Goal: Information Seeking & Learning: Learn about a topic

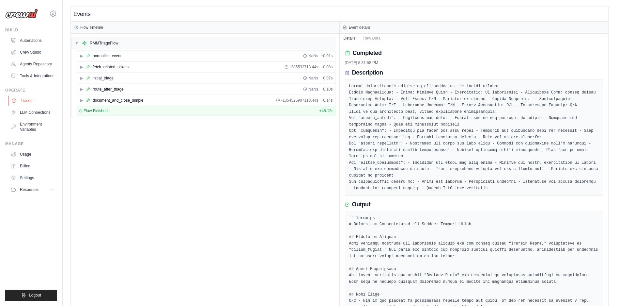
click at [23, 101] on link "Traces" at bounding box center [32, 100] width 49 height 10
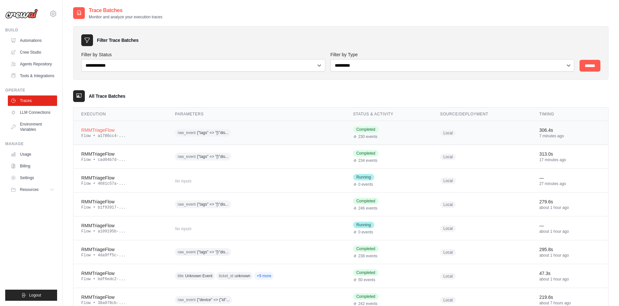
click at [253, 134] on div "raw_event {"tags" => "[\"dis..." at bounding box center [237, 133] width 125 height 10
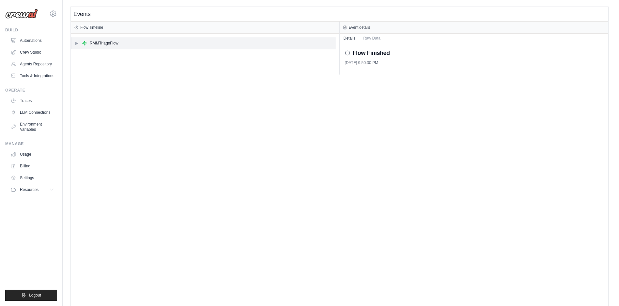
click at [76, 42] on span "▶" at bounding box center [77, 42] width 4 height 5
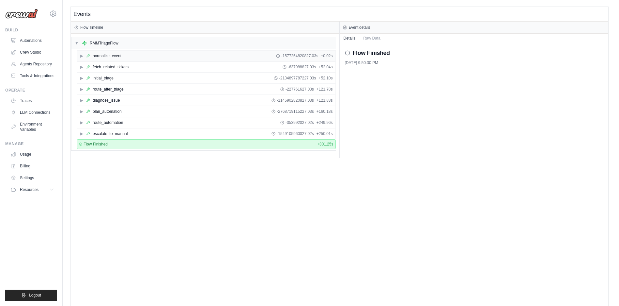
click at [82, 56] on span "▶" at bounding box center [82, 55] width 4 height 5
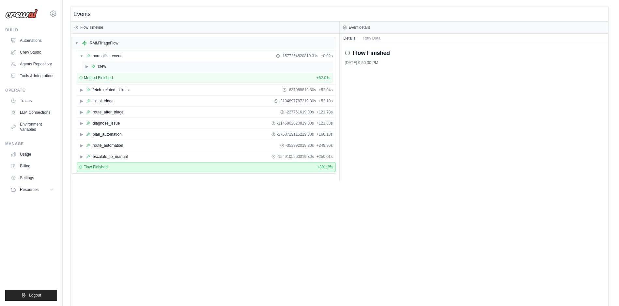
click at [87, 67] on span "▶" at bounding box center [87, 66] width 4 height 5
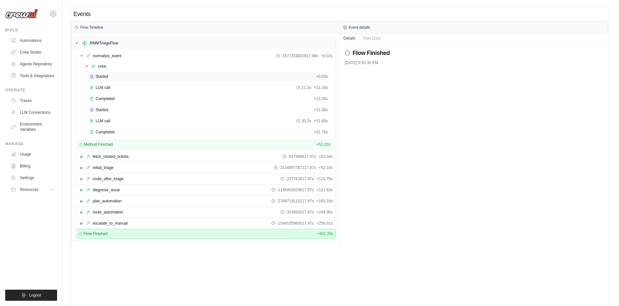
click at [98, 77] on span "Started" at bounding box center [102, 76] width 13 height 5
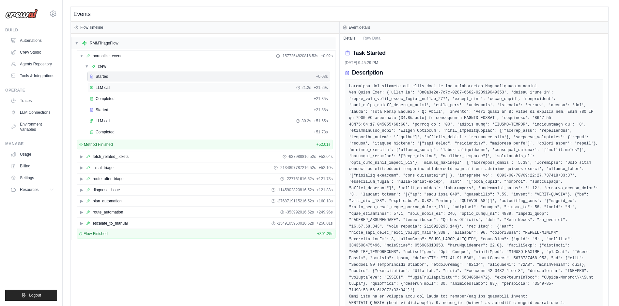
click at [103, 89] on span "LLM call" at bounding box center [103, 87] width 15 height 5
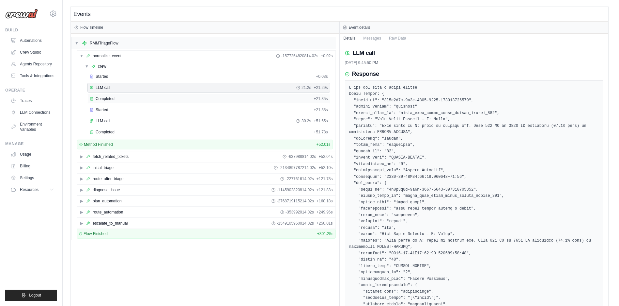
click at [107, 100] on span "Completed" at bounding box center [105, 98] width 19 height 5
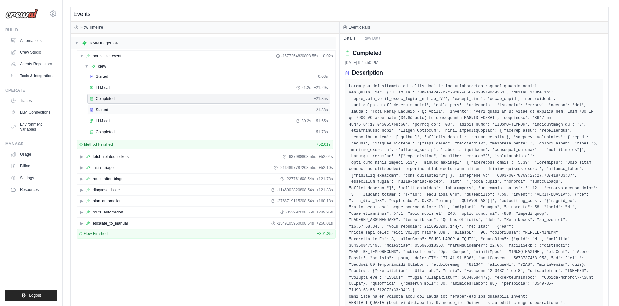
click at [99, 110] on span "Started" at bounding box center [102, 109] width 13 height 5
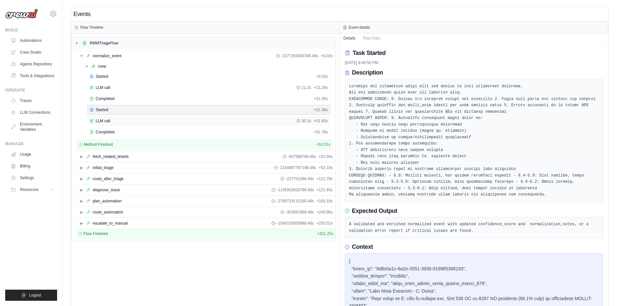
click at [100, 122] on span "LLM call" at bounding box center [103, 120] width 15 height 5
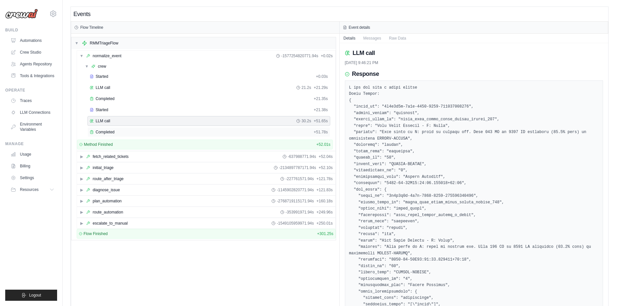
click at [114, 133] on span "Completed" at bounding box center [105, 131] width 19 height 5
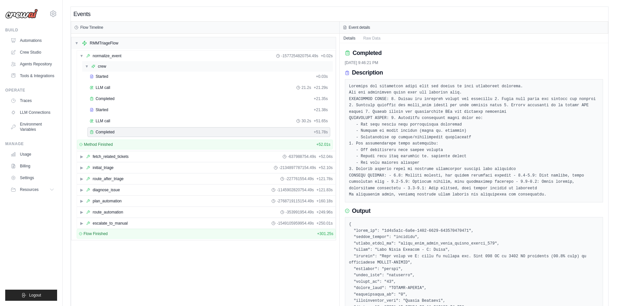
click at [85, 64] on div "▼ crew" at bounding box center [207, 66] width 251 height 10
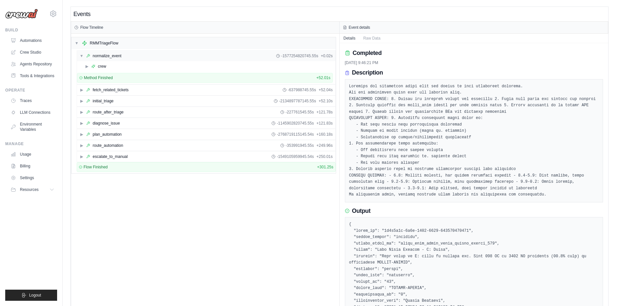
click at [81, 60] on div "▼ normalize_event -1577254820745.55s + 0.02s" at bounding box center [206, 56] width 259 height 10
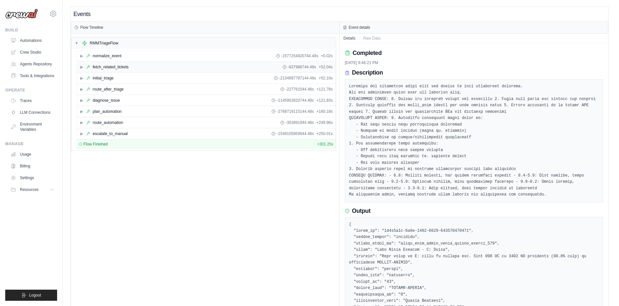
click at [81, 68] on span "▶" at bounding box center [82, 66] width 4 height 5
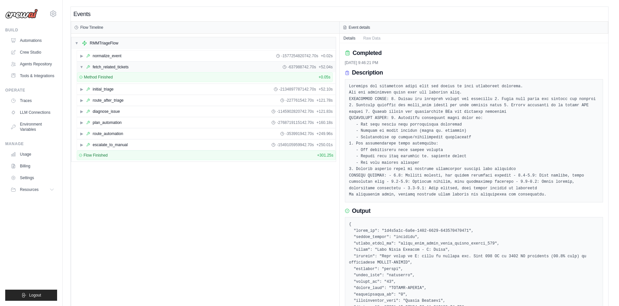
click at [106, 71] on div "▼ fetch_related_tickets -637988742.70s + 52.04s" at bounding box center [206, 67] width 259 height 10
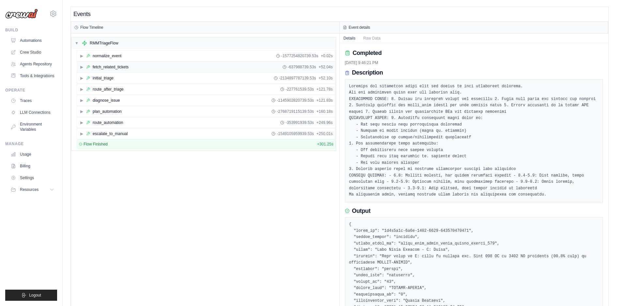
click at [108, 67] on div "fetch_related_tickets" at bounding box center [111, 66] width 36 height 5
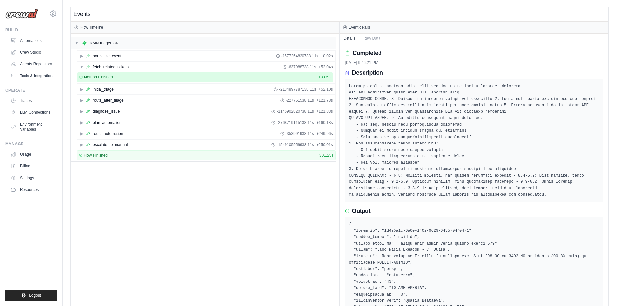
click at [106, 75] on span "Method Finished" at bounding box center [98, 76] width 29 height 5
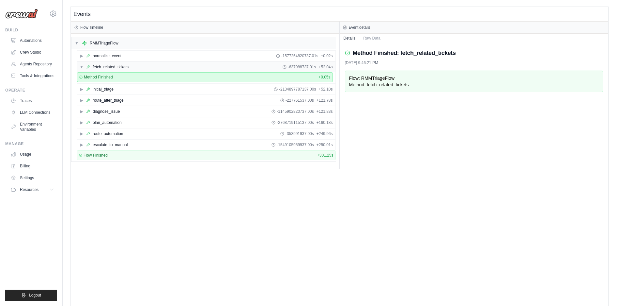
click at [113, 71] on div "▼ fetch_related_tickets -637988737.01s + 52.04s" at bounding box center [206, 67] width 259 height 10
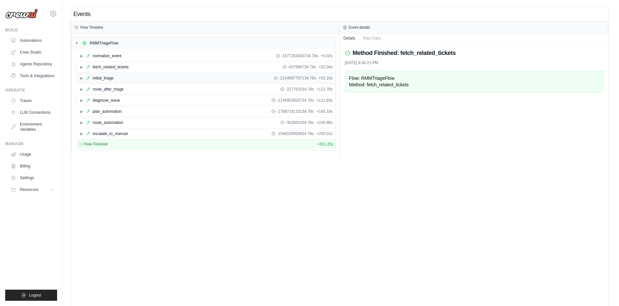
click at [82, 77] on span "▶" at bounding box center [82, 77] width 4 height 5
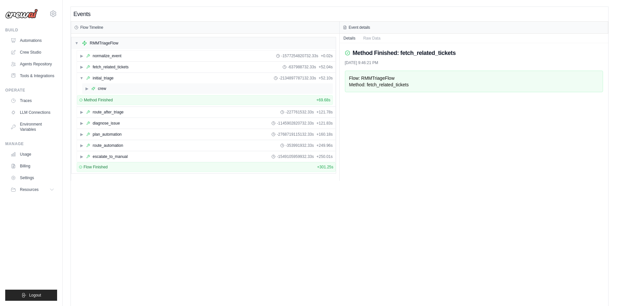
click at [86, 89] on span "▶" at bounding box center [87, 88] width 4 height 5
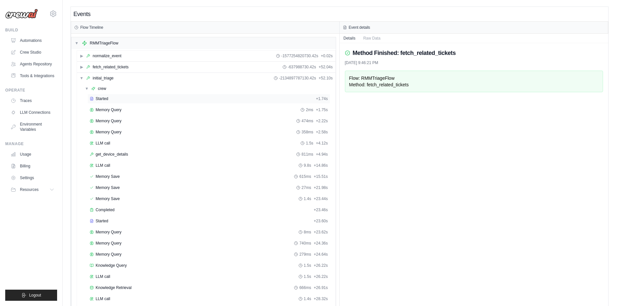
click at [101, 98] on span "Started" at bounding box center [102, 98] width 13 height 5
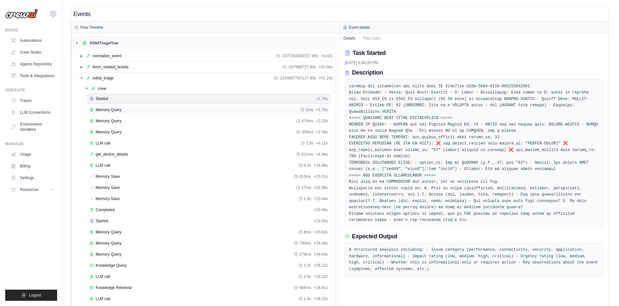
click at [110, 111] on span "Memory Query" at bounding box center [109, 109] width 26 height 5
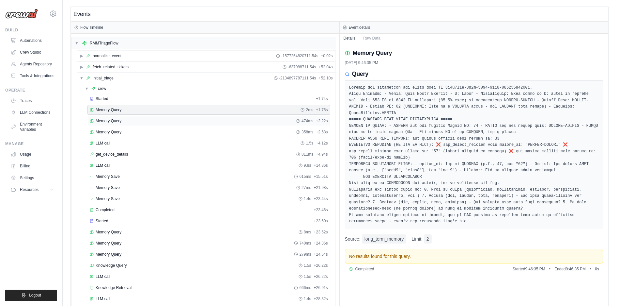
click at [112, 121] on span "Memory Query" at bounding box center [109, 120] width 26 height 5
click at [115, 131] on span "Memory Query" at bounding box center [109, 131] width 26 height 5
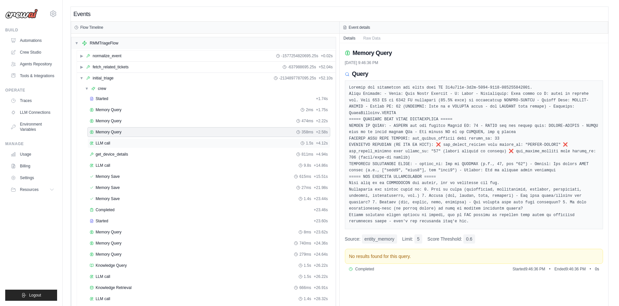
click at [103, 141] on span "LLM call" at bounding box center [103, 142] width 15 height 5
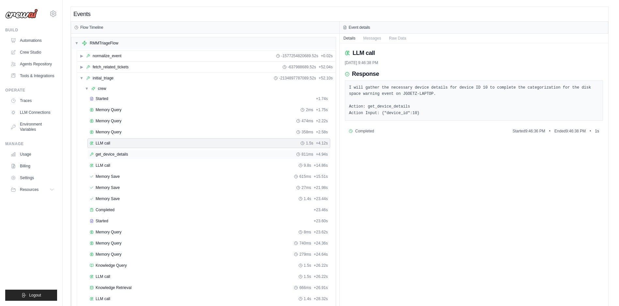
click at [107, 154] on span "get_device_details" at bounding box center [112, 154] width 32 height 5
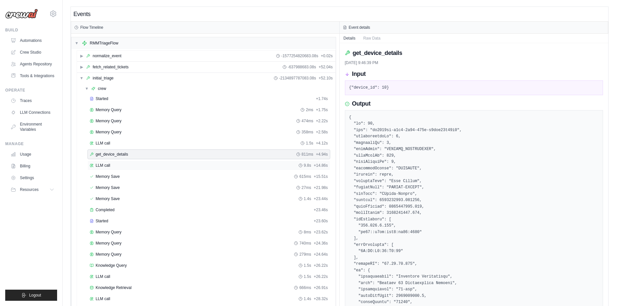
click at [107, 164] on span "LLM call" at bounding box center [103, 165] width 15 height 5
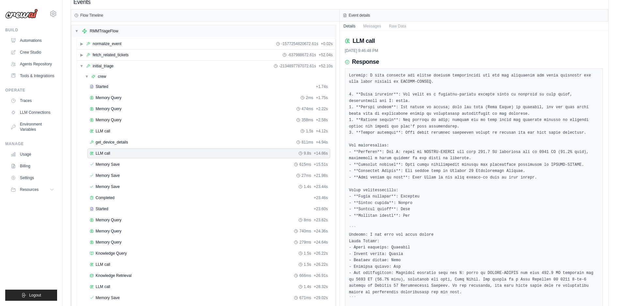
scroll to position [8, 0]
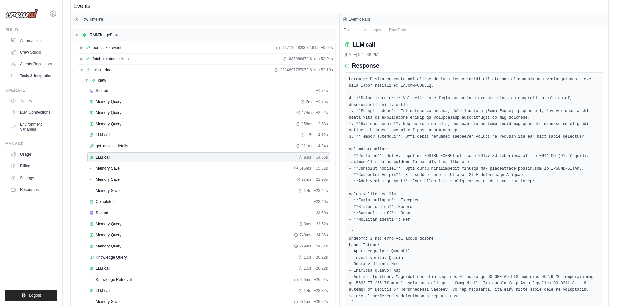
click at [109, 173] on div "Started + 1.74s Memory Query 2ms + 1.75s Memory Query 474ms + 2.22s Memory Quer…" at bounding box center [207, 274] width 251 height 377
click at [106, 169] on span "Memory Save" at bounding box center [108, 168] width 24 height 5
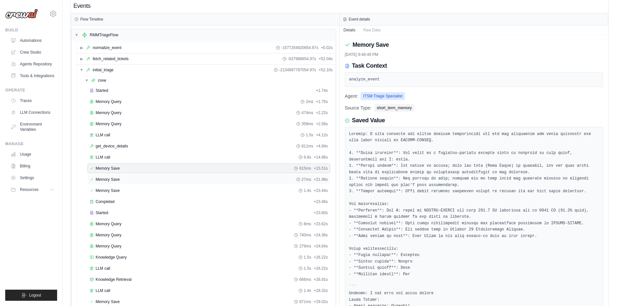
click at [107, 177] on span "Memory Save" at bounding box center [108, 179] width 24 height 5
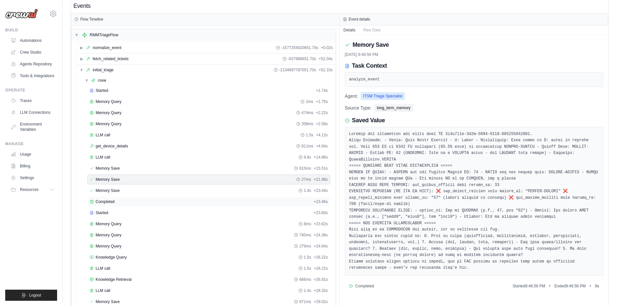
click at [104, 199] on div "Completed + 23.46s" at bounding box center [209, 202] width 243 height 10
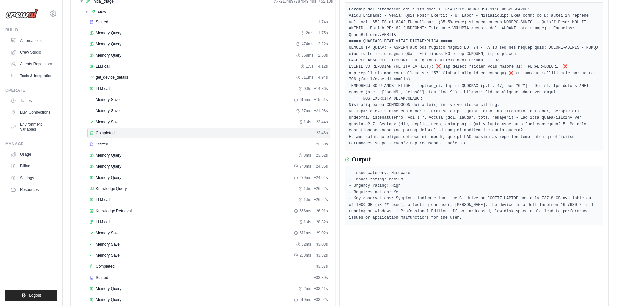
scroll to position [76, 0]
click at [101, 146] on span "Started" at bounding box center [102, 144] width 13 height 5
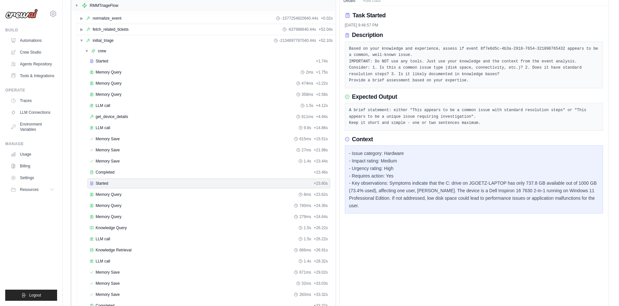
scroll to position [37, 0]
click at [120, 194] on span "Memory Query" at bounding box center [109, 195] width 26 height 5
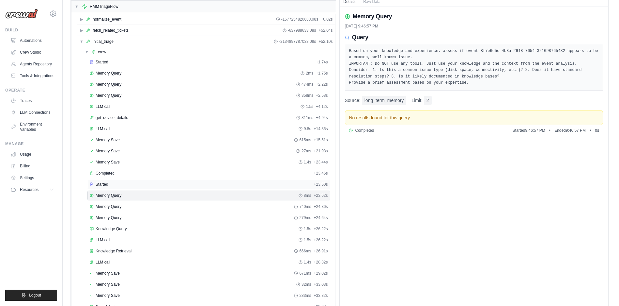
click at [103, 181] on div "Started + 23.60s" at bounding box center [209, 184] width 243 height 10
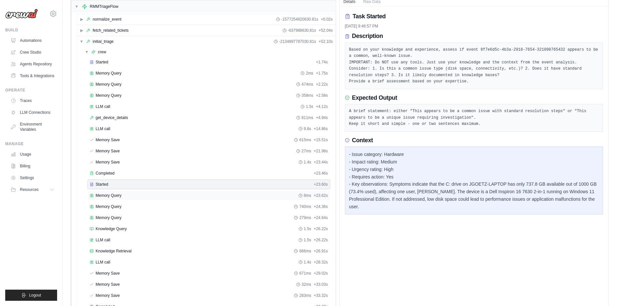
click at [105, 195] on span "Memory Query" at bounding box center [109, 195] width 26 height 5
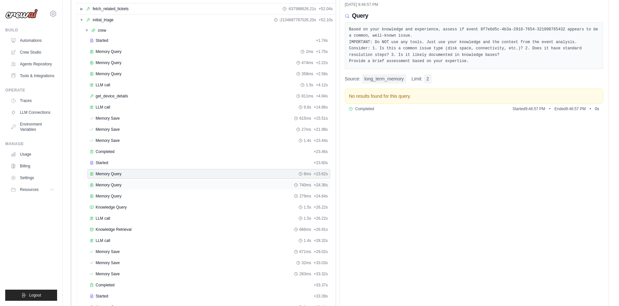
scroll to position [59, 0]
click at [119, 208] on span "Knowledge Query" at bounding box center [111, 205] width 31 height 5
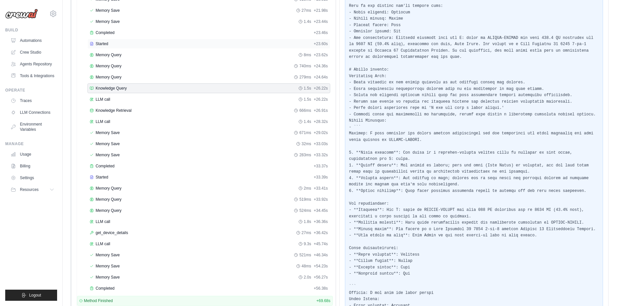
scroll to position [178, 0]
click at [101, 96] on span "LLM call" at bounding box center [103, 98] width 15 height 5
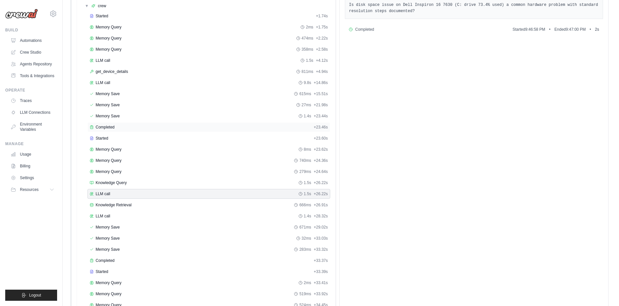
scroll to position [91, 0]
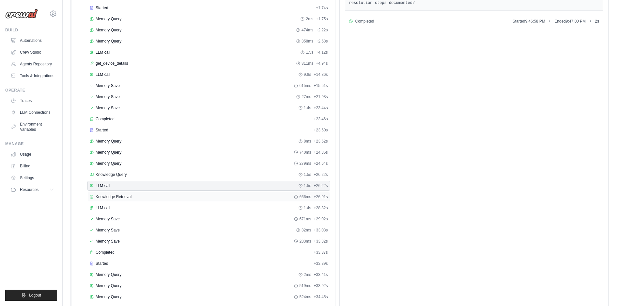
click at [115, 197] on span "Knowledge Retrieval" at bounding box center [114, 196] width 36 height 5
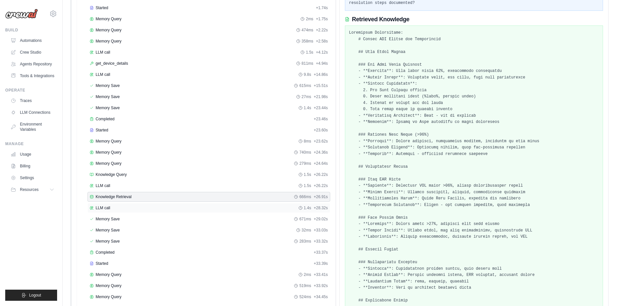
click at [103, 207] on span "LLM call" at bounding box center [103, 207] width 15 height 5
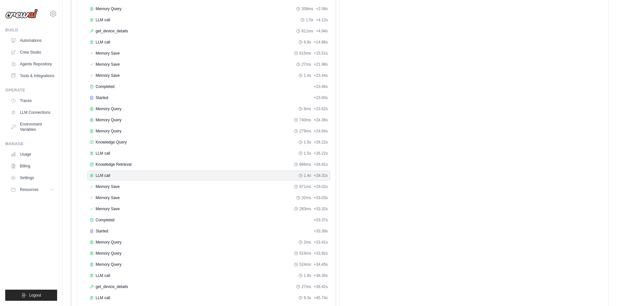
scroll to position [140, 0]
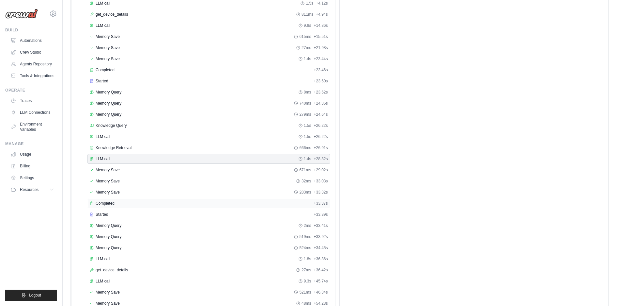
click at [103, 203] on span "Completed" at bounding box center [105, 202] width 19 height 5
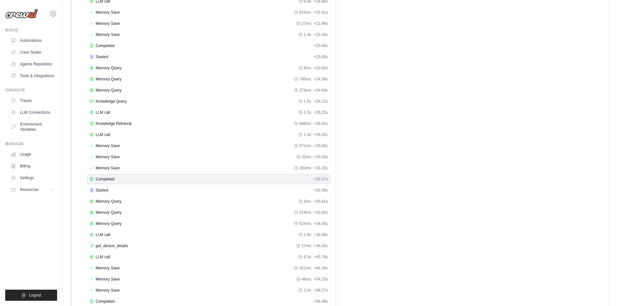
scroll to position [206, 0]
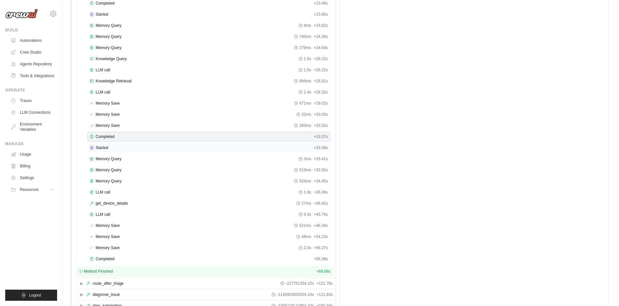
click at [98, 149] on span "Started" at bounding box center [102, 147] width 13 height 5
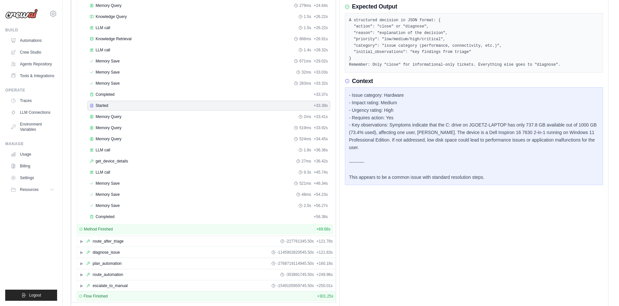
scroll to position [259, 0]
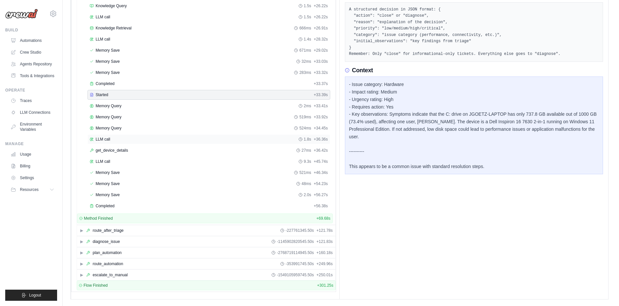
click at [103, 141] on span "LLM call" at bounding box center [103, 138] width 15 height 5
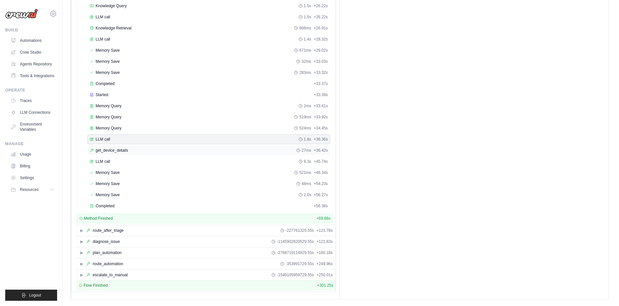
click at [113, 151] on span "get_device_details" at bounding box center [112, 150] width 32 height 5
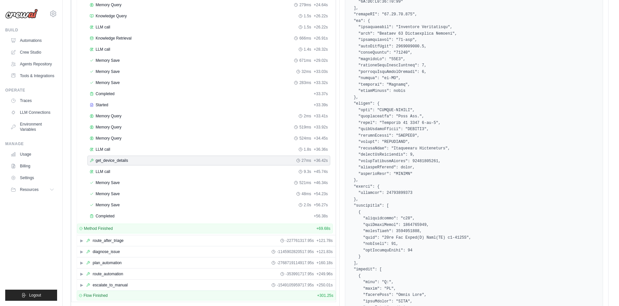
scroll to position [280, 0]
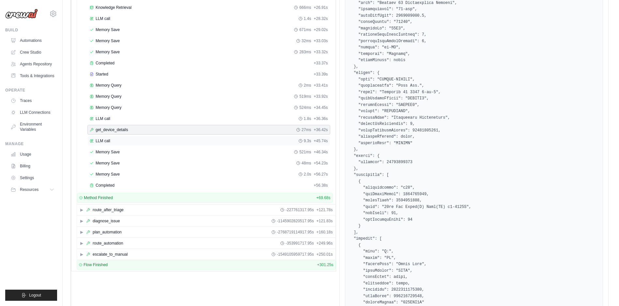
click at [104, 143] on div "LLM call 9.3s + 45.74s" at bounding box center [209, 141] width 243 height 10
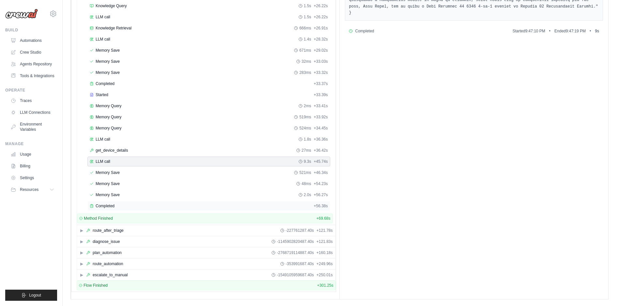
click at [106, 205] on span "Completed" at bounding box center [105, 205] width 19 height 5
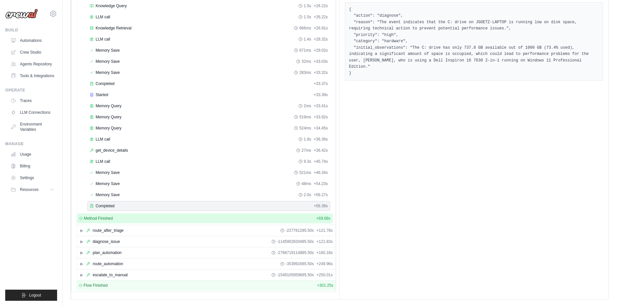
click at [194, 215] on div "Method Finished + 69.68s" at bounding box center [205, 218] width 256 height 10
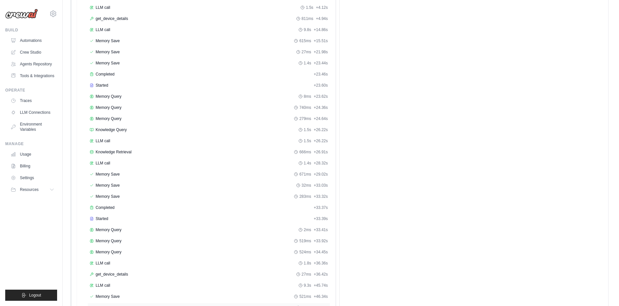
scroll to position [0, 0]
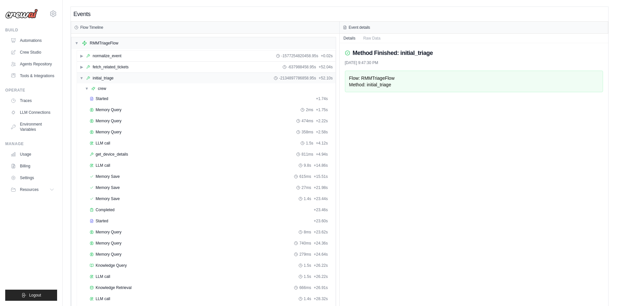
click at [81, 80] on span "▼" at bounding box center [82, 77] width 4 height 5
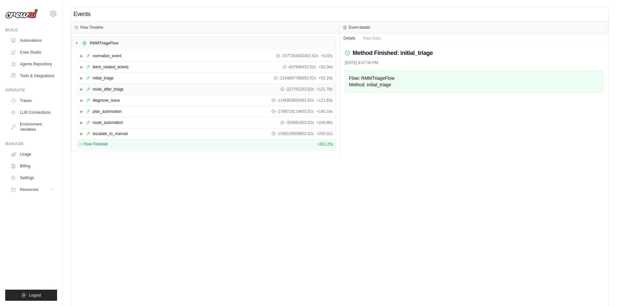
click at [81, 89] on span "▶" at bounding box center [82, 89] width 4 height 5
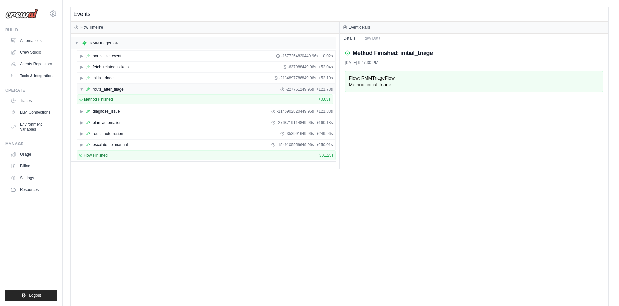
click at [107, 90] on div "route_after_triage" at bounding box center [108, 89] width 31 height 5
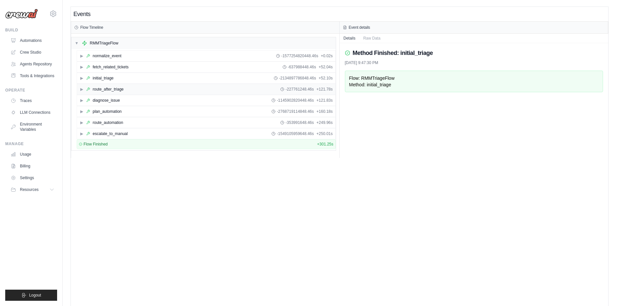
click at [80, 87] on span "▶" at bounding box center [82, 89] width 4 height 5
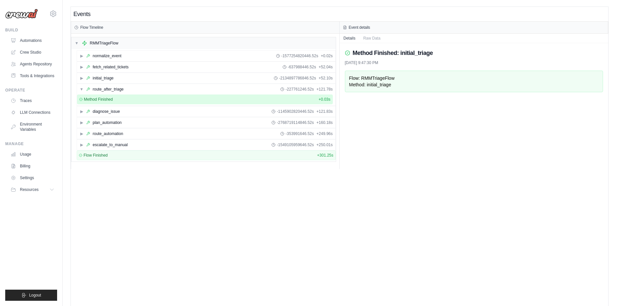
click at [99, 99] on span "Method Finished" at bounding box center [98, 99] width 29 height 5
click at [82, 112] on span "▶" at bounding box center [82, 111] width 4 height 5
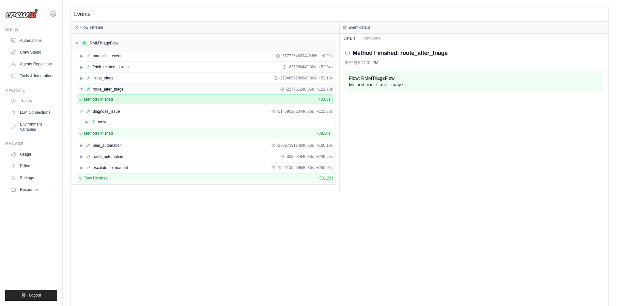
click at [82, 90] on span "▼" at bounding box center [82, 89] width 4 height 5
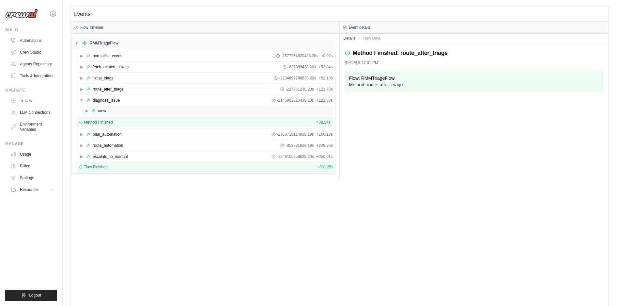
click at [85, 110] on div "▶ crew" at bounding box center [207, 110] width 251 height 10
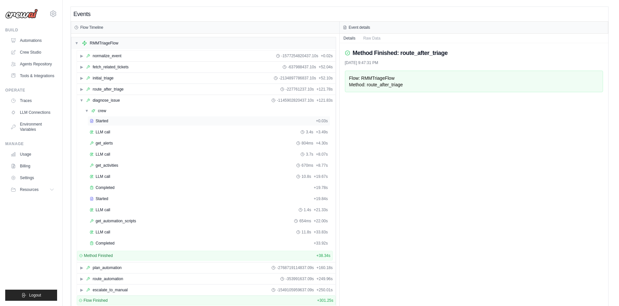
click at [102, 120] on span "Started" at bounding box center [102, 120] width 13 height 5
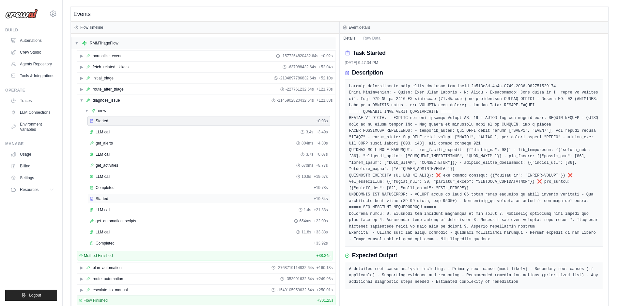
click at [103, 197] on span "Started" at bounding box center [102, 198] width 13 height 5
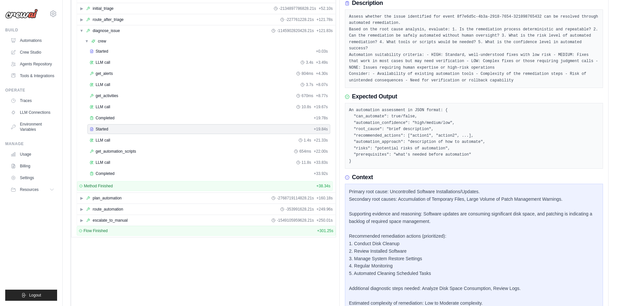
scroll to position [92, 0]
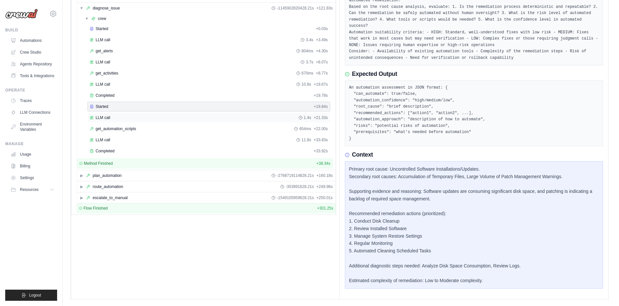
click at [104, 118] on span "LLM call" at bounding box center [103, 117] width 15 height 5
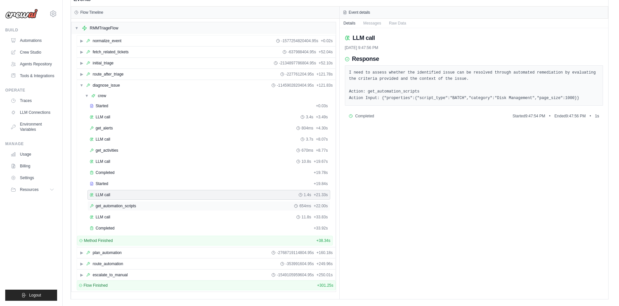
click at [120, 207] on span "get_automation_scripts" at bounding box center [116, 205] width 40 height 5
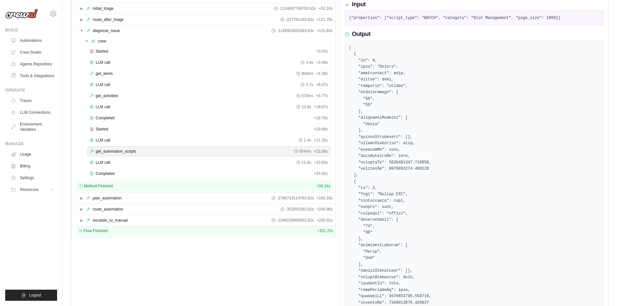
scroll to position [0, 0]
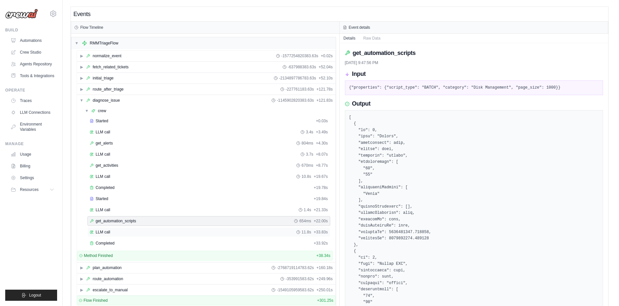
click at [190, 235] on div "LLM call 11.8s + 33.83s" at bounding box center [209, 232] width 243 height 10
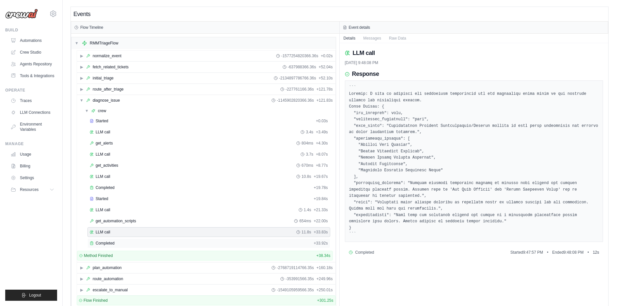
click at [191, 242] on div "Completed" at bounding box center [200, 242] width 221 height 5
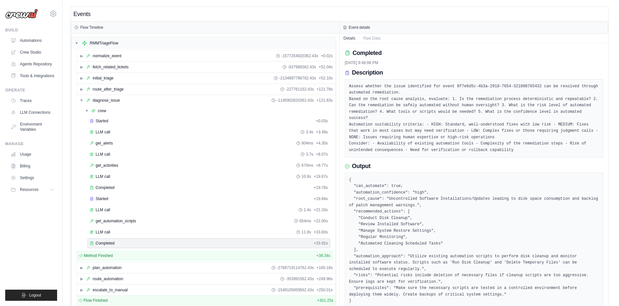
scroll to position [20, 0]
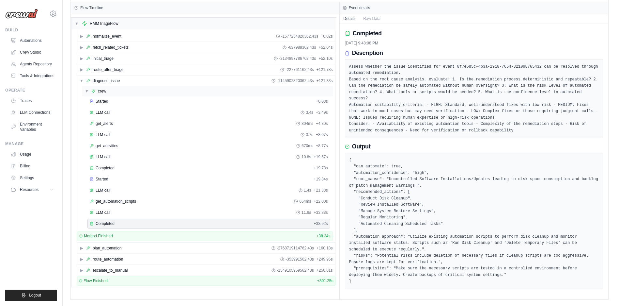
click at [86, 90] on span "▼" at bounding box center [87, 90] width 4 height 5
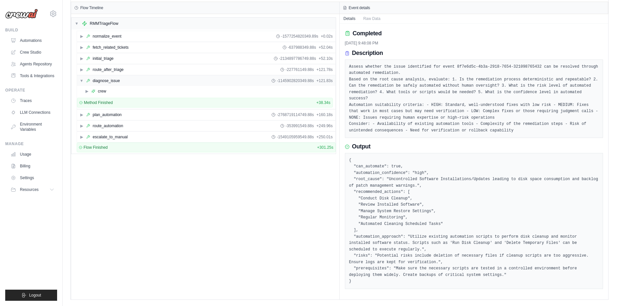
click at [81, 81] on span "▼" at bounding box center [82, 80] width 4 height 5
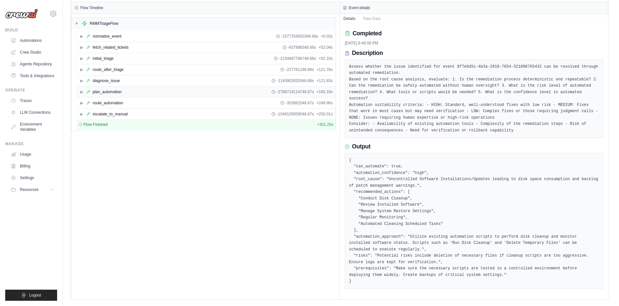
click at [81, 92] on span "▶" at bounding box center [82, 91] width 4 height 5
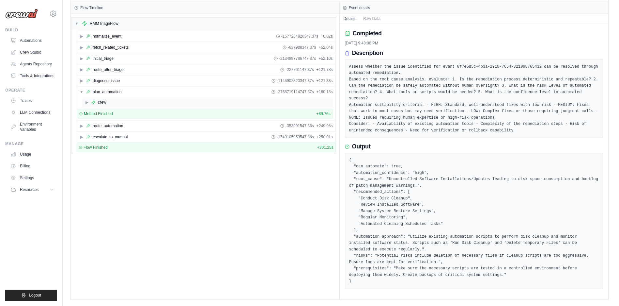
click at [87, 104] on span "▶" at bounding box center [87, 102] width 4 height 5
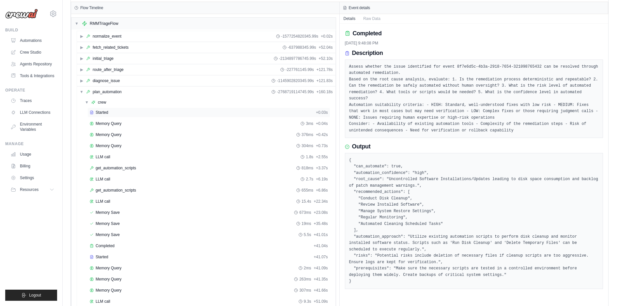
click at [98, 112] on span "Started" at bounding box center [102, 112] width 13 height 5
